Goal: Information Seeking & Learning: Find contact information

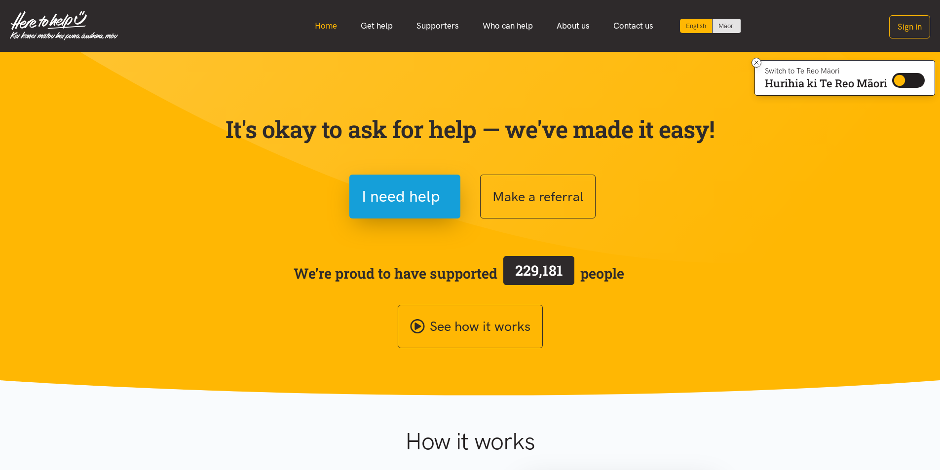
click at [317, 25] on link "Home" at bounding box center [326, 25] width 46 height 21
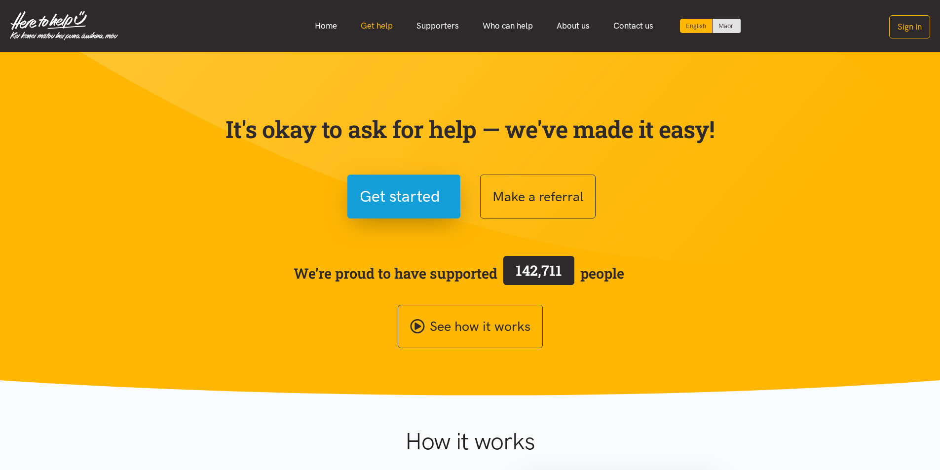
click at [383, 26] on link "Get help" at bounding box center [377, 25] width 56 height 21
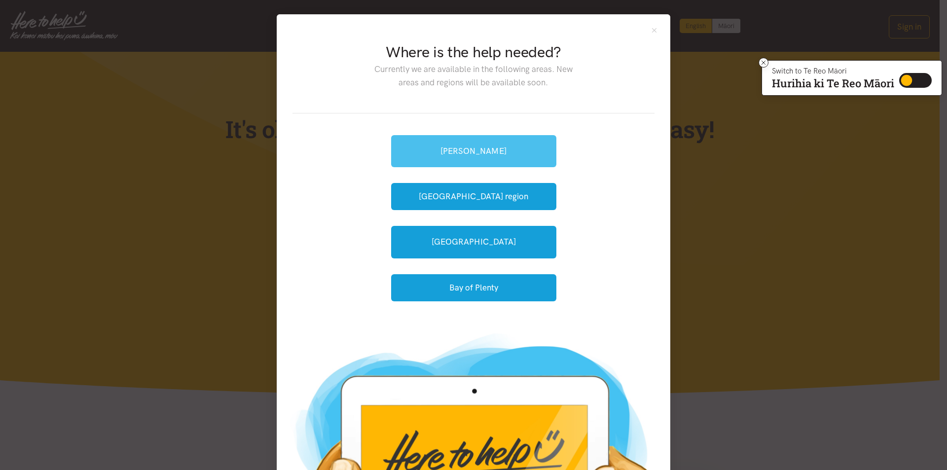
click at [448, 142] on link "[PERSON_NAME]" at bounding box center [473, 151] width 165 height 32
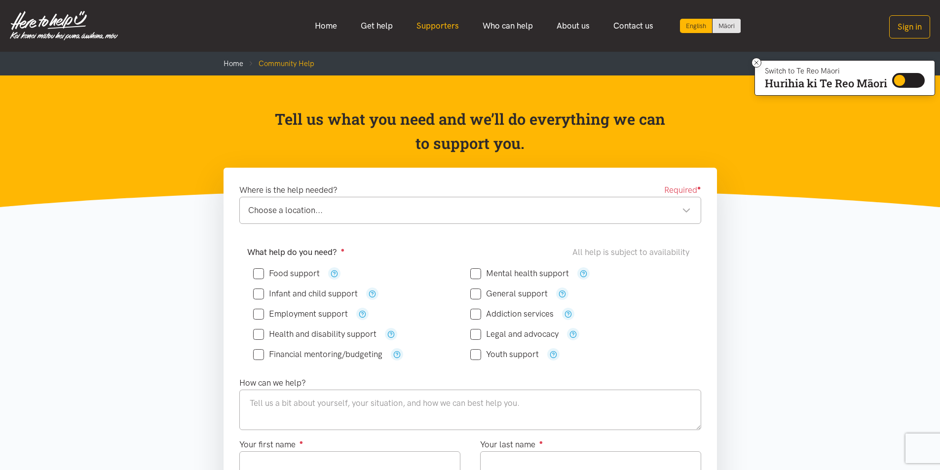
click at [431, 19] on link "Supporters" at bounding box center [437, 25] width 66 height 21
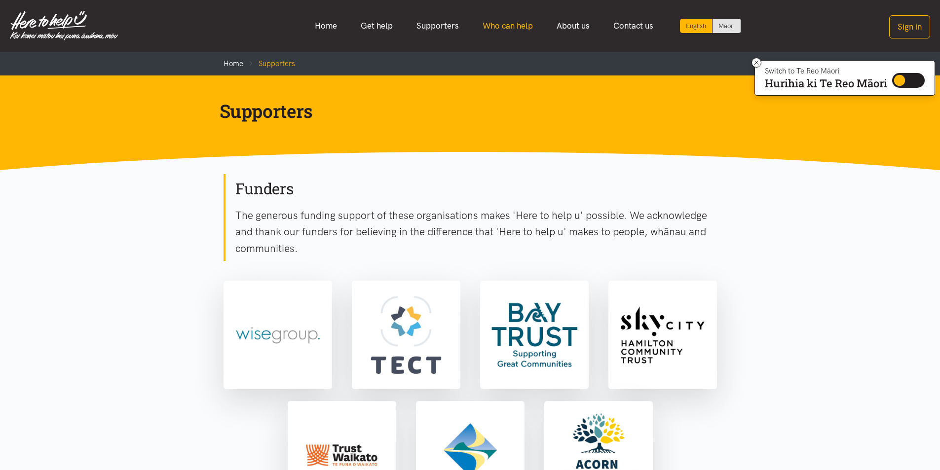
click at [510, 24] on link "Who can help" at bounding box center [508, 25] width 74 height 21
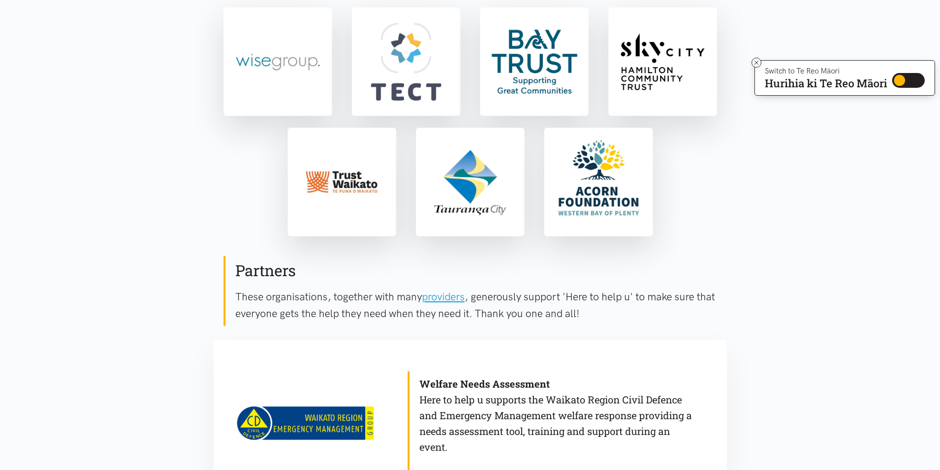
scroll to position [293, 0]
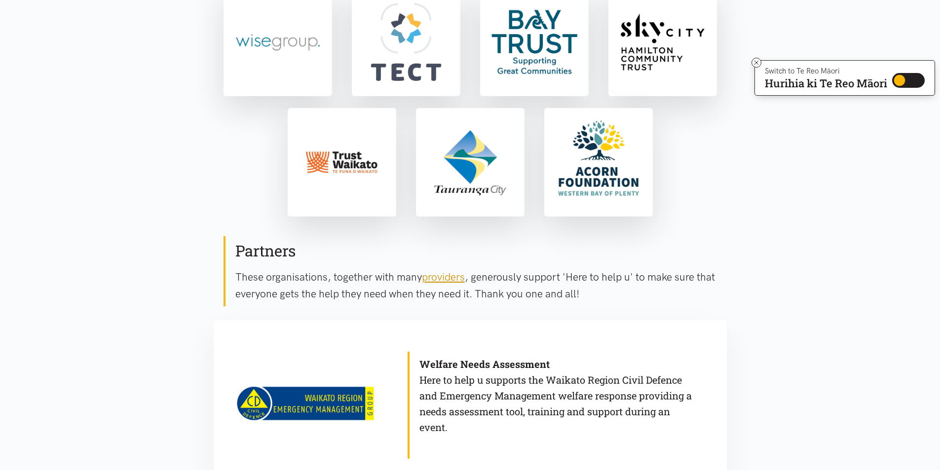
click at [436, 277] on link "providers" at bounding box center [443, 277] width 43 height 12
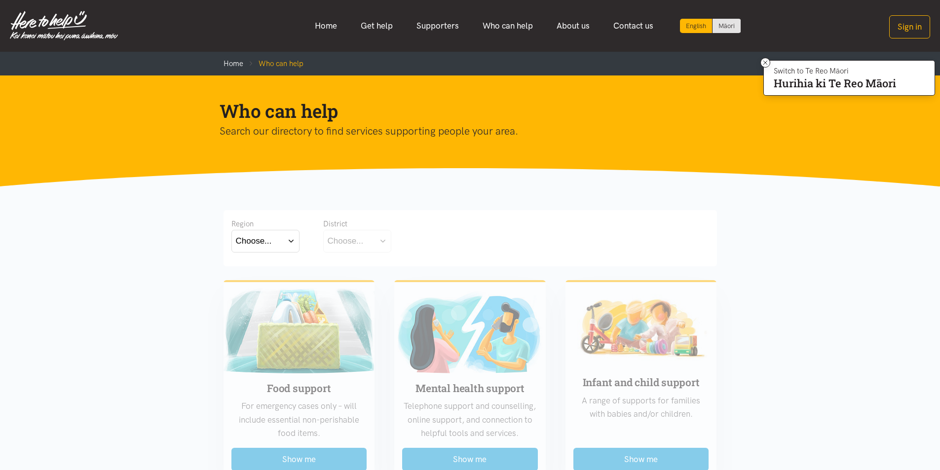
click at [382, 240] on button "Choose..." at bounding box center [357, 241] width 68 height 22
click at [287, 237] on button "Choose..." at bounding box center [265, 241] width 68 height 22
click at [263, 285] on label "[GEOGRAPHIC_DATA]" at bounding box center [265, 284] width 59 height 12
click at [0, 0] on input "[GEOGRAPHIC_DATA]" at bounding box center [0, 0] width 0 height 0
click at [412, 238] on button "Choose..." at bounding box center [372, 241] width 99 height 22
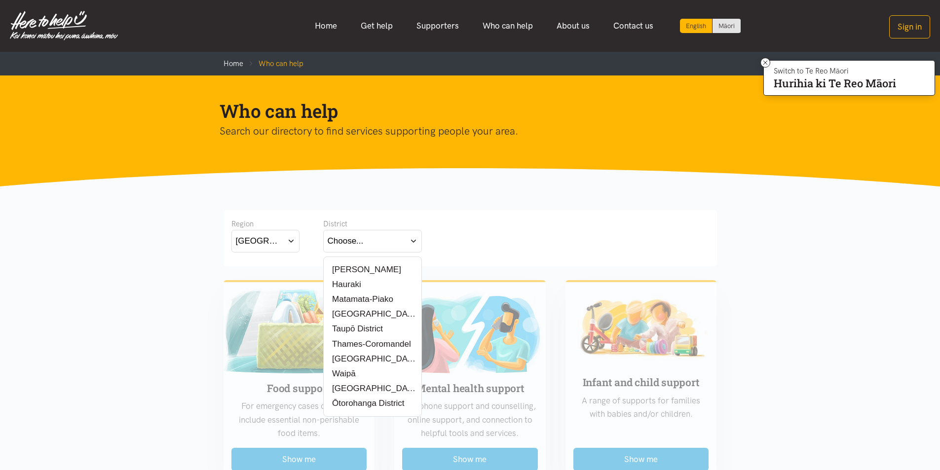
click at [395, 269] on div "[PERSON_NAME]" at bounding box center [372, 269] width 90 height 12
click at [363, 271] on label "[PERSON_NAME]" at bounding box center [363, 269] width 73 height 12
click at [0, 0] on input "[PERSON_NAME]" at bounding box center [0, 0] width 0 height 0
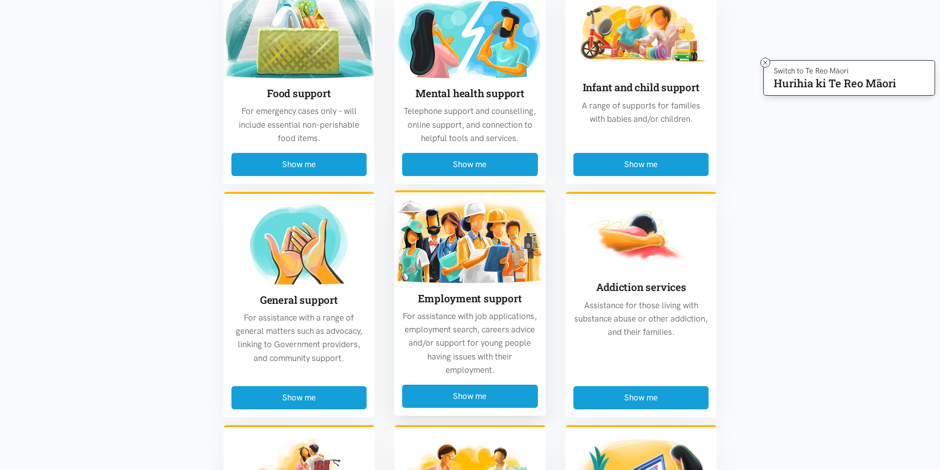
scroll to position [296, 0]
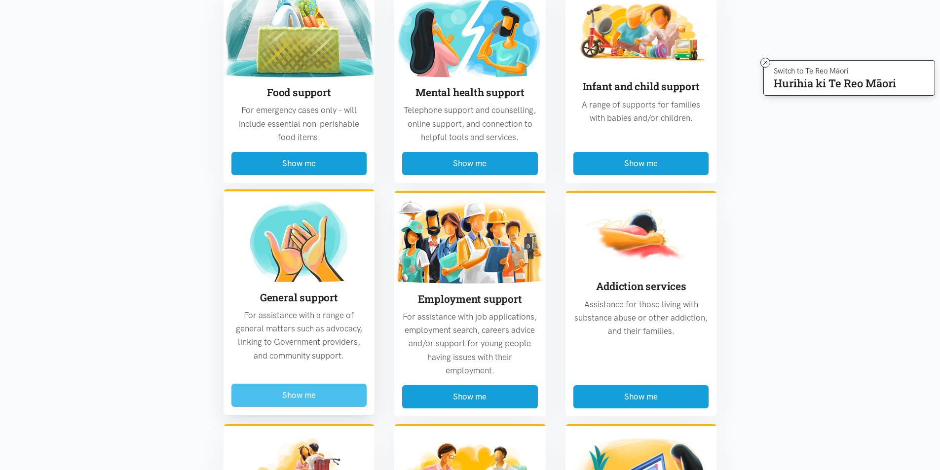
click at [284, 392] on button "Show me" at bounding box center [299, 395] width 136 height 23
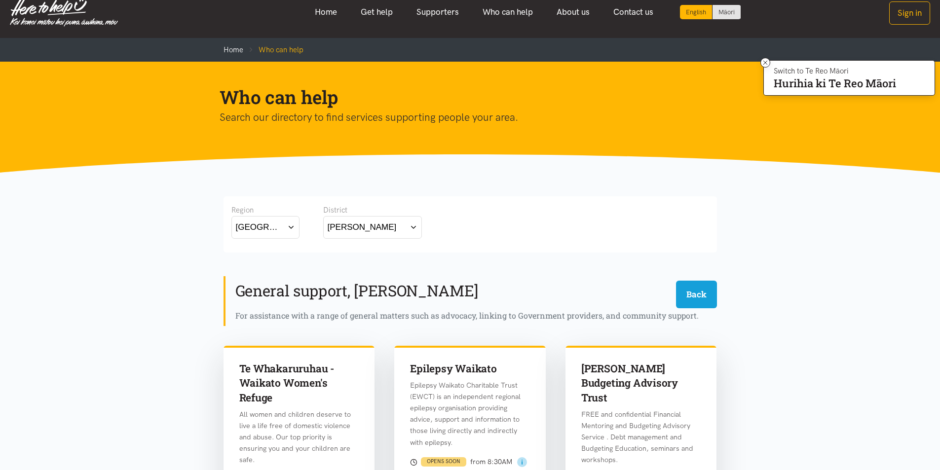
scroll to position [0, 0]
